Goal: Information Seeking & Learning: Learn about a topic

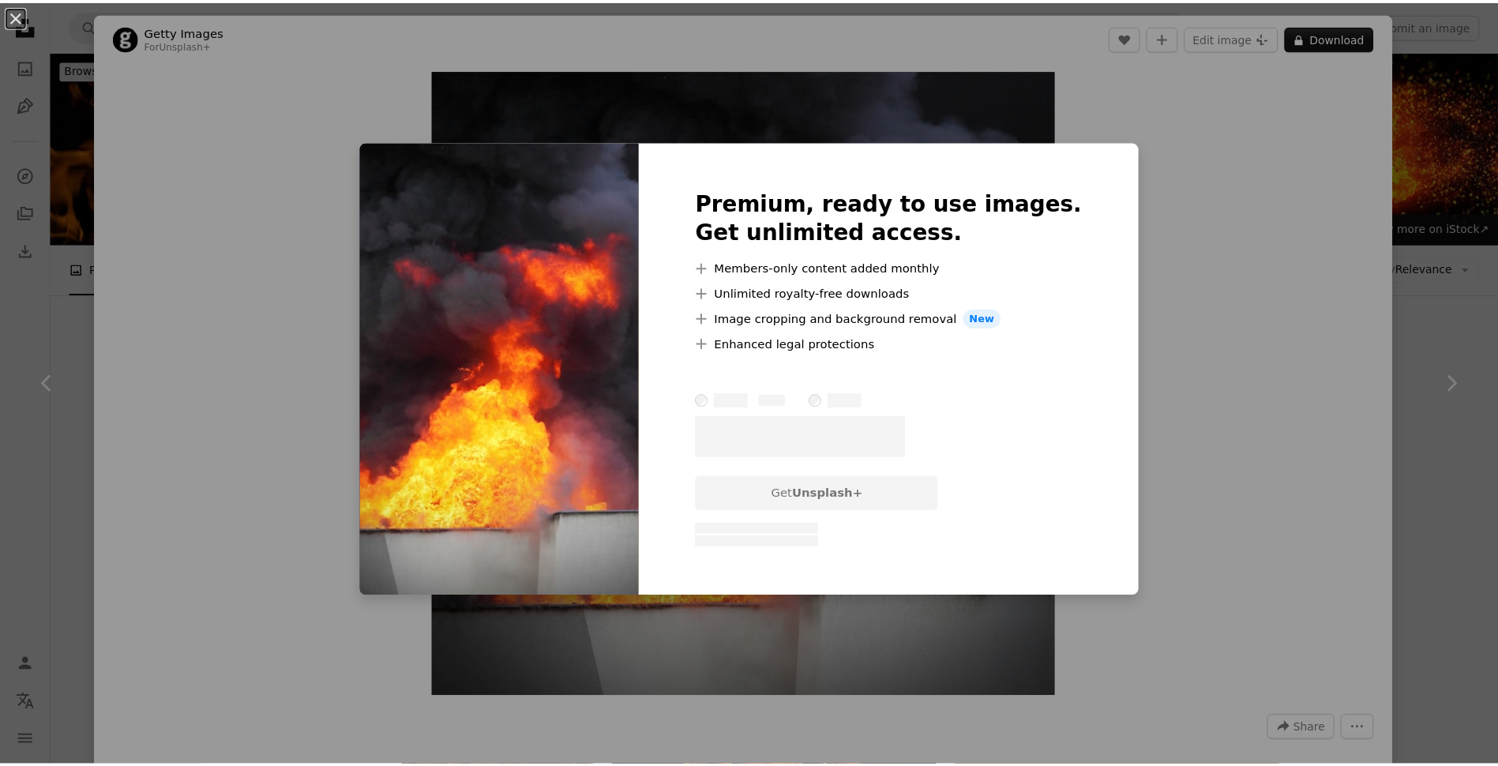
scroll to position [8624, 0]
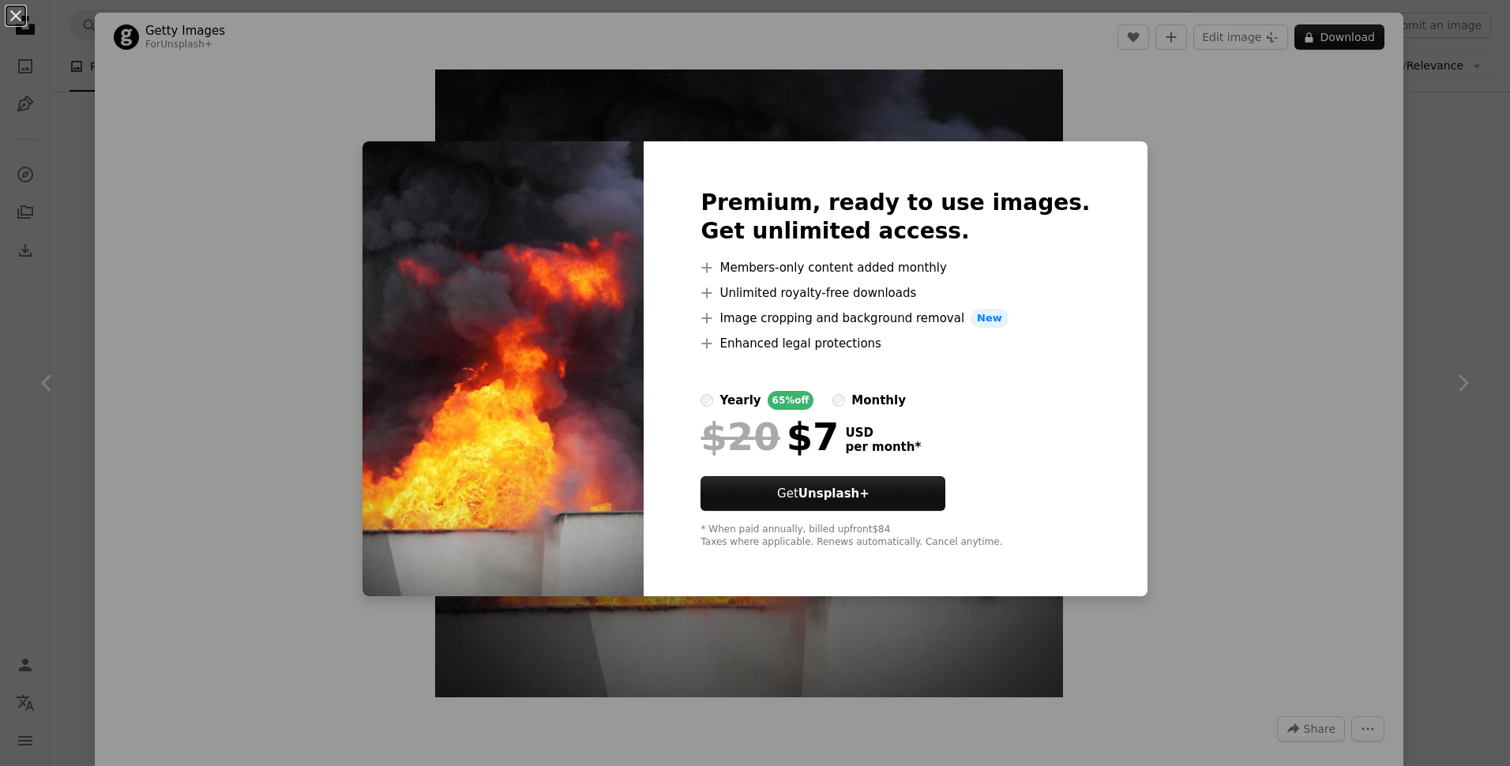
click at [1371, 271] on div "An X shape Premium, ready to use images. Get unlimited access. A plus sign Memb…" at bounding box center [755, 383] width 1510 height 766
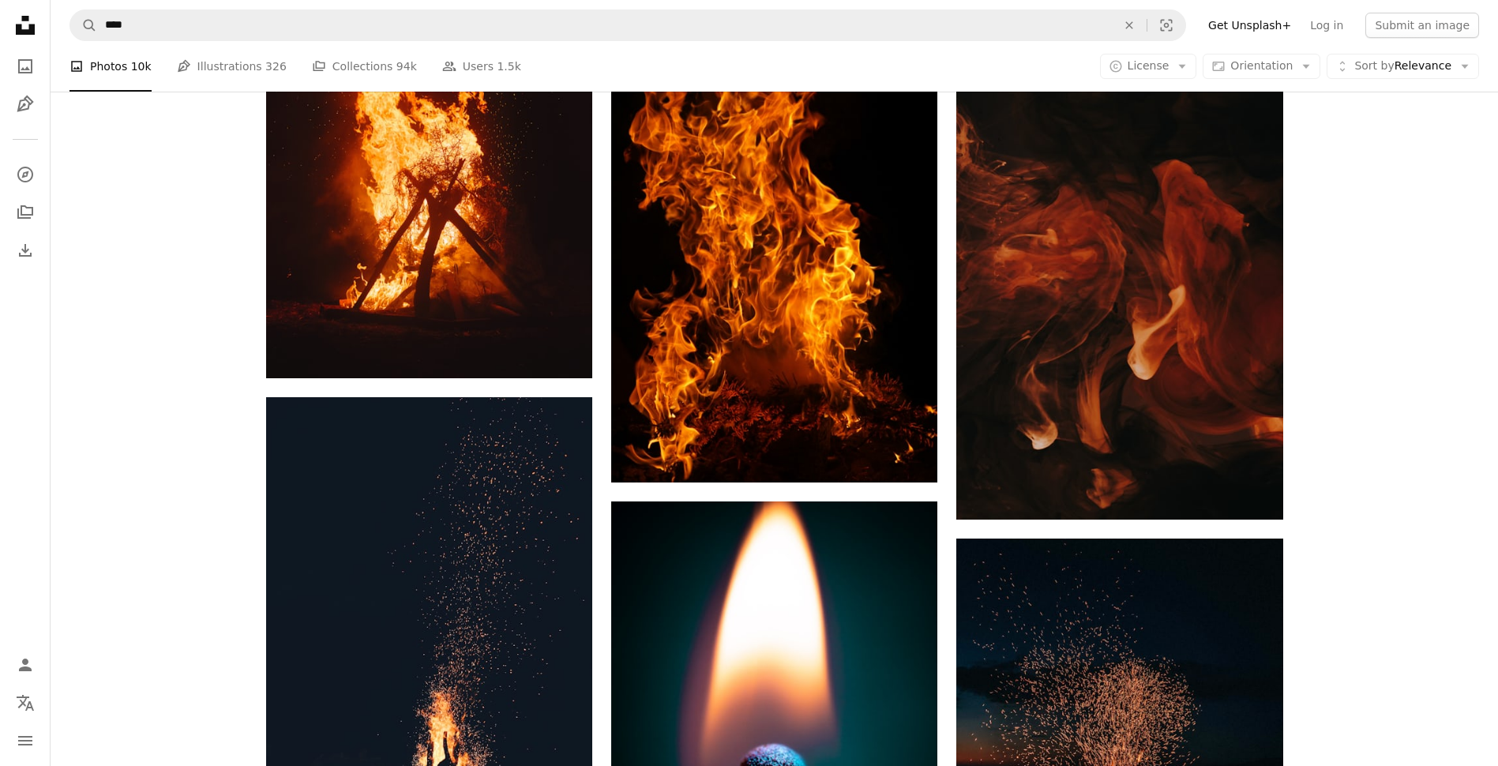
scroll to position [11071, 0]
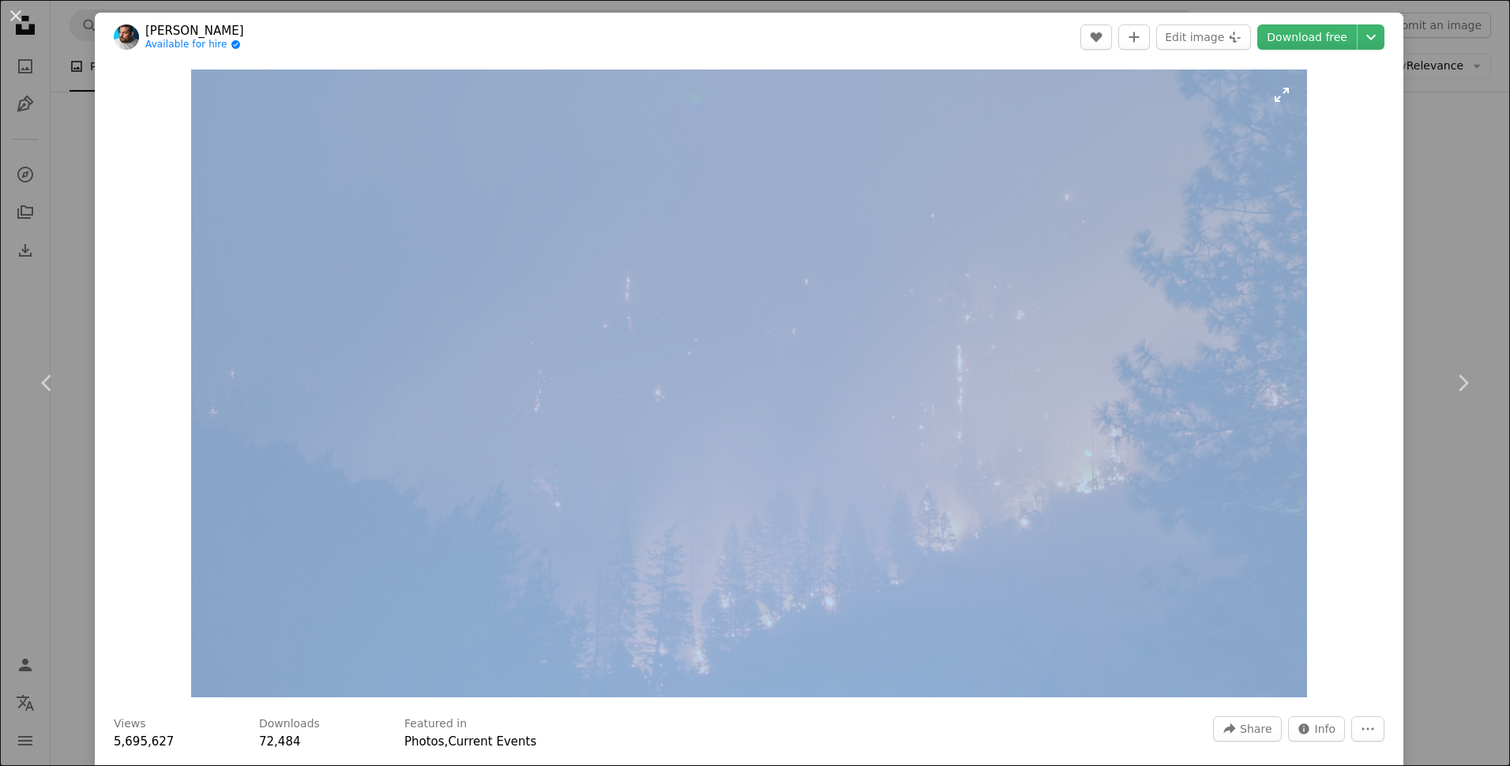
drag, startPoint x: 981, startPoint y: 46, endPoint x: 968, endPoint y: 74, distance: 31.1
click at [967, 74] on div "[PERSON_NAME] Available for hire A checkmark inside of a circle A heart A plus …" at bounding box center [749, 488] width 1308 height 951
click at [1474, 175] on div "An X shape Chevron left Chevron right [PERSON_NAME] Available for hire A checkm…" at bounding box center [755, 383] width 1510 height 766
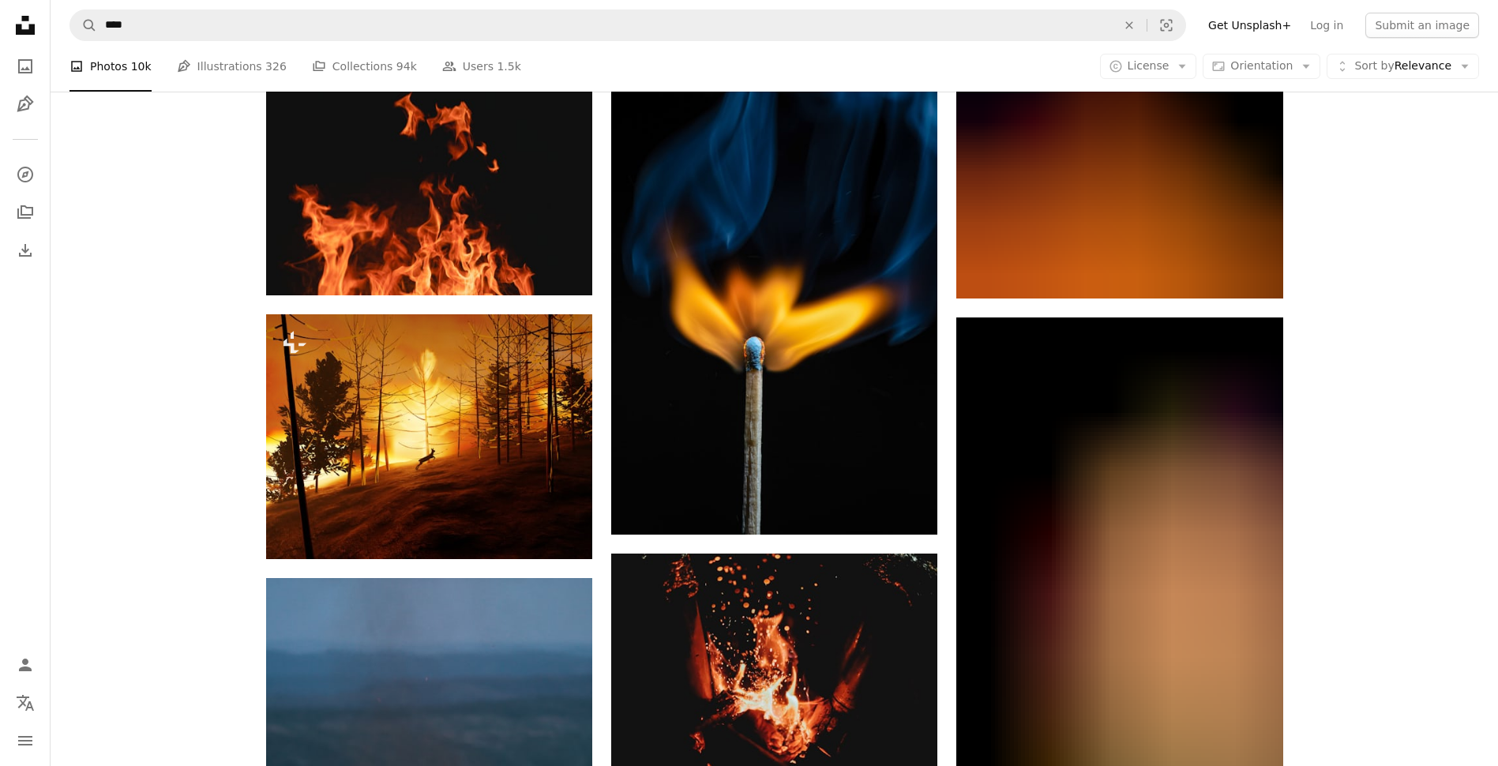
scroll to position [23230, 0]
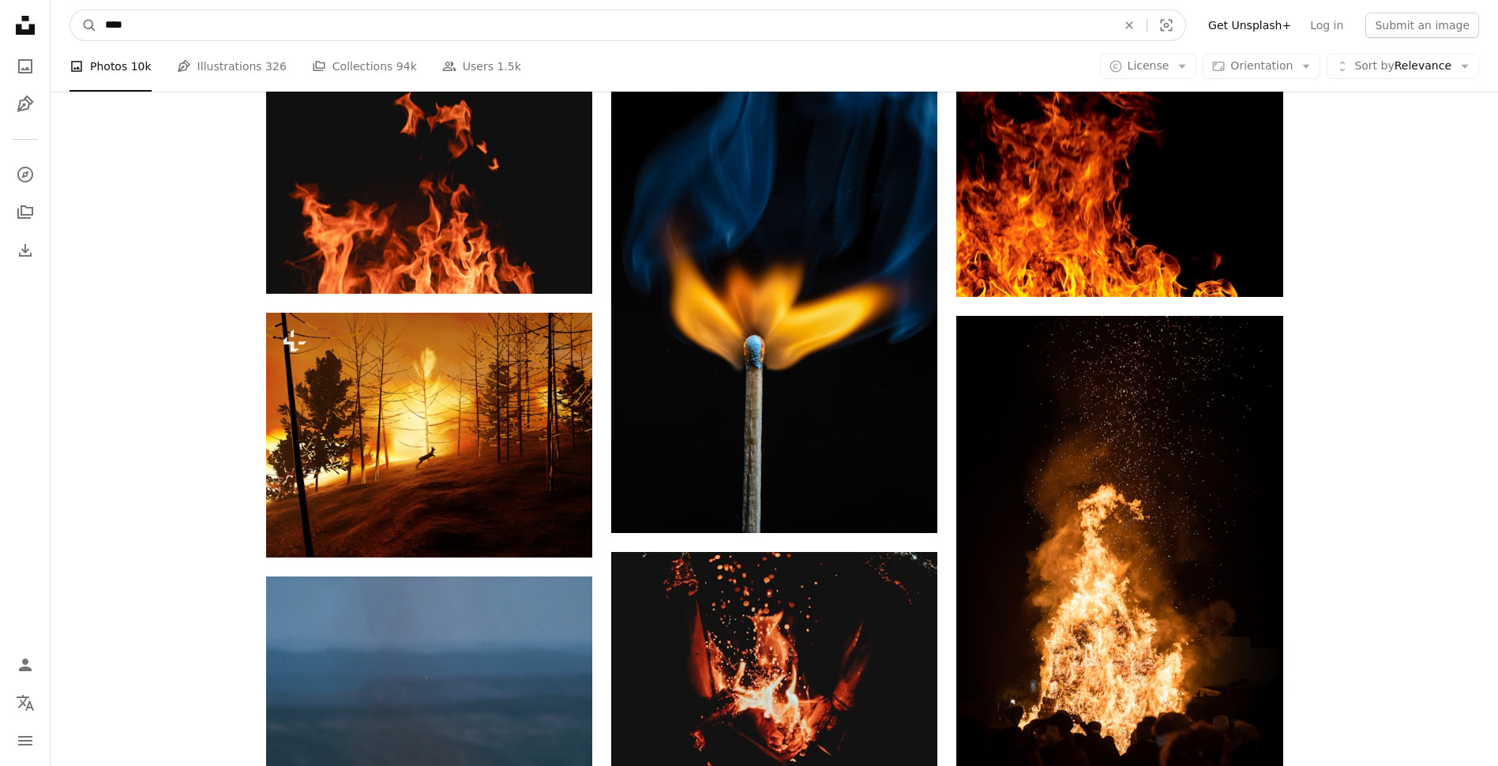
click at [282, 38] on input "****" at bounding box center [604, 25] width 1015 height 30
type input "**********"
click at [70, 10] on button "A magnifying glass" at bounding box center [83, 25] width 27 height 30
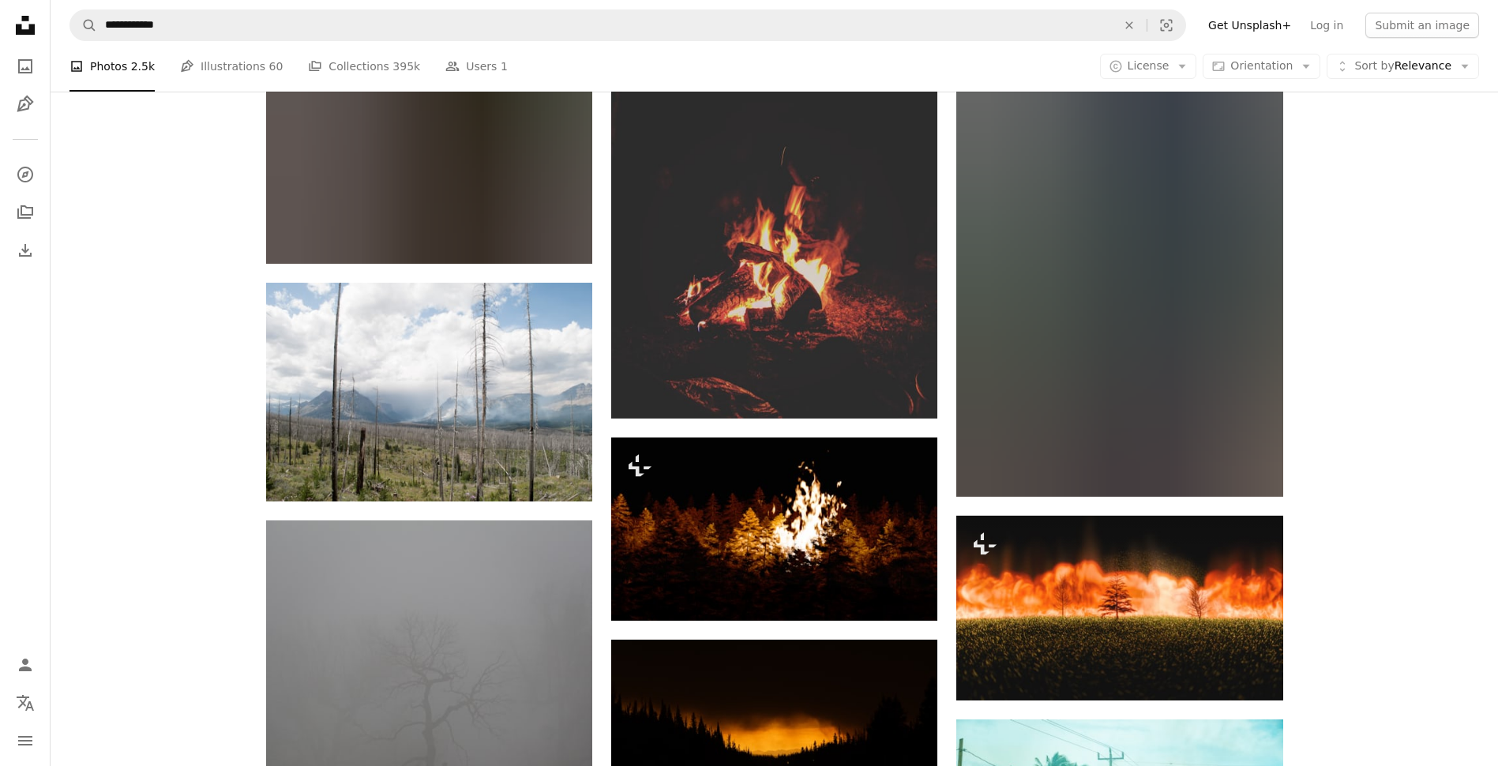
scroll to position [2006, 0]
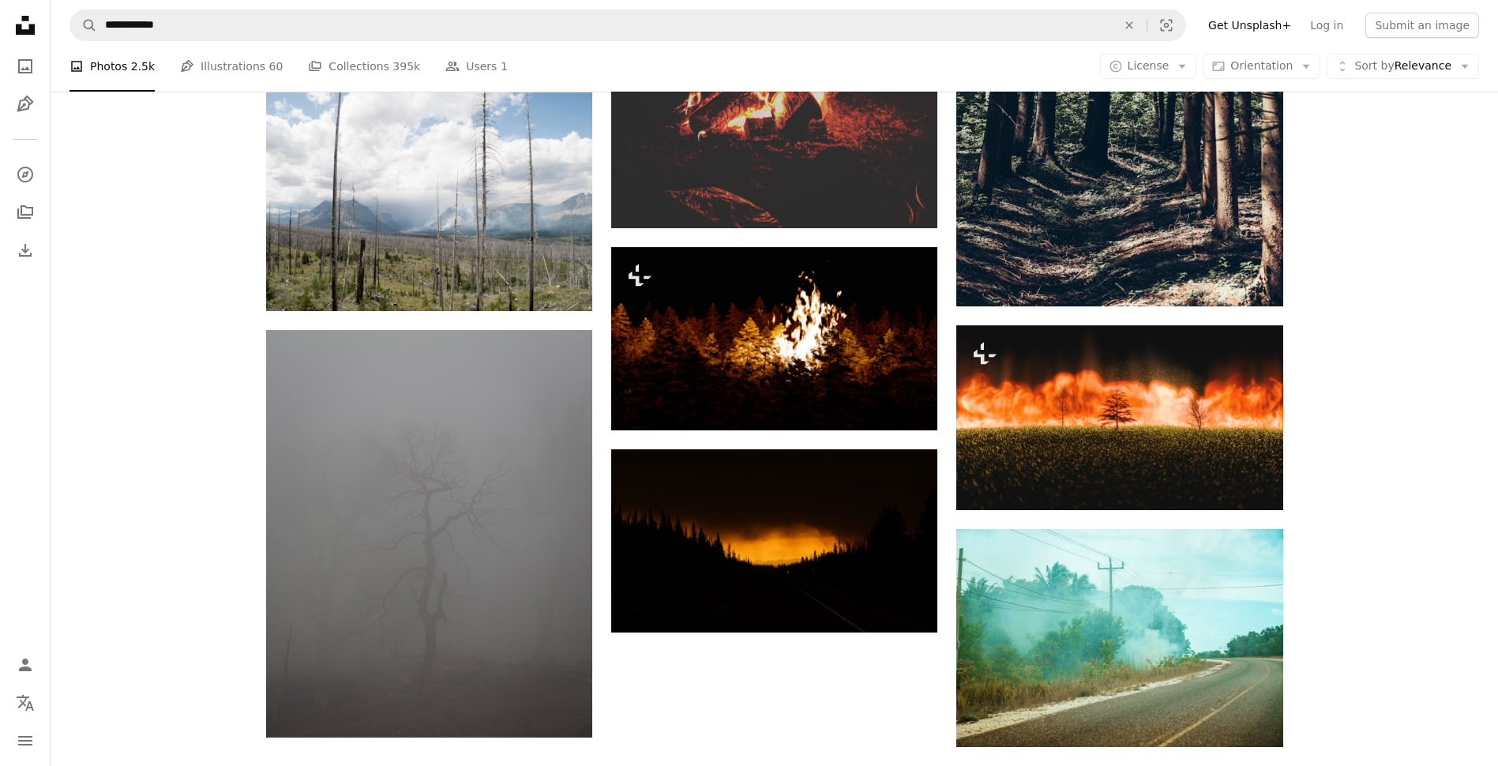
click at [815, 696] on div "Plus sign for Unsplash+ A heart A plus sign Imkara Visual For Unsplash+ A lock …" at bounding box center [774, 72] width 1447 height 3321
drag, startPoint x: 815, startPoint y: 696, endPoint x: 801, endPoint y: 715, distance: 24.3
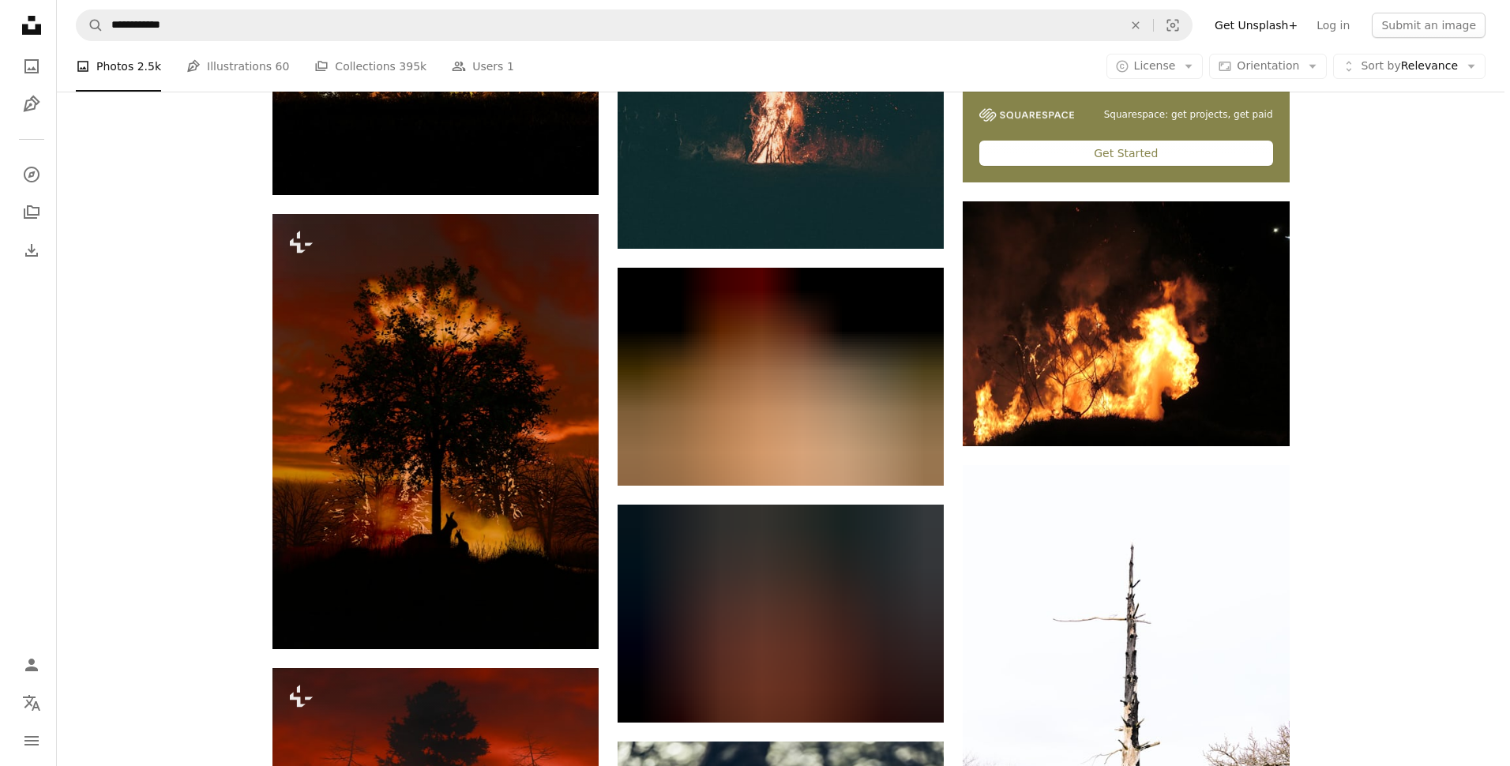
scroll to position [264, 0]
